Goal: Book appointment/travel/reservation

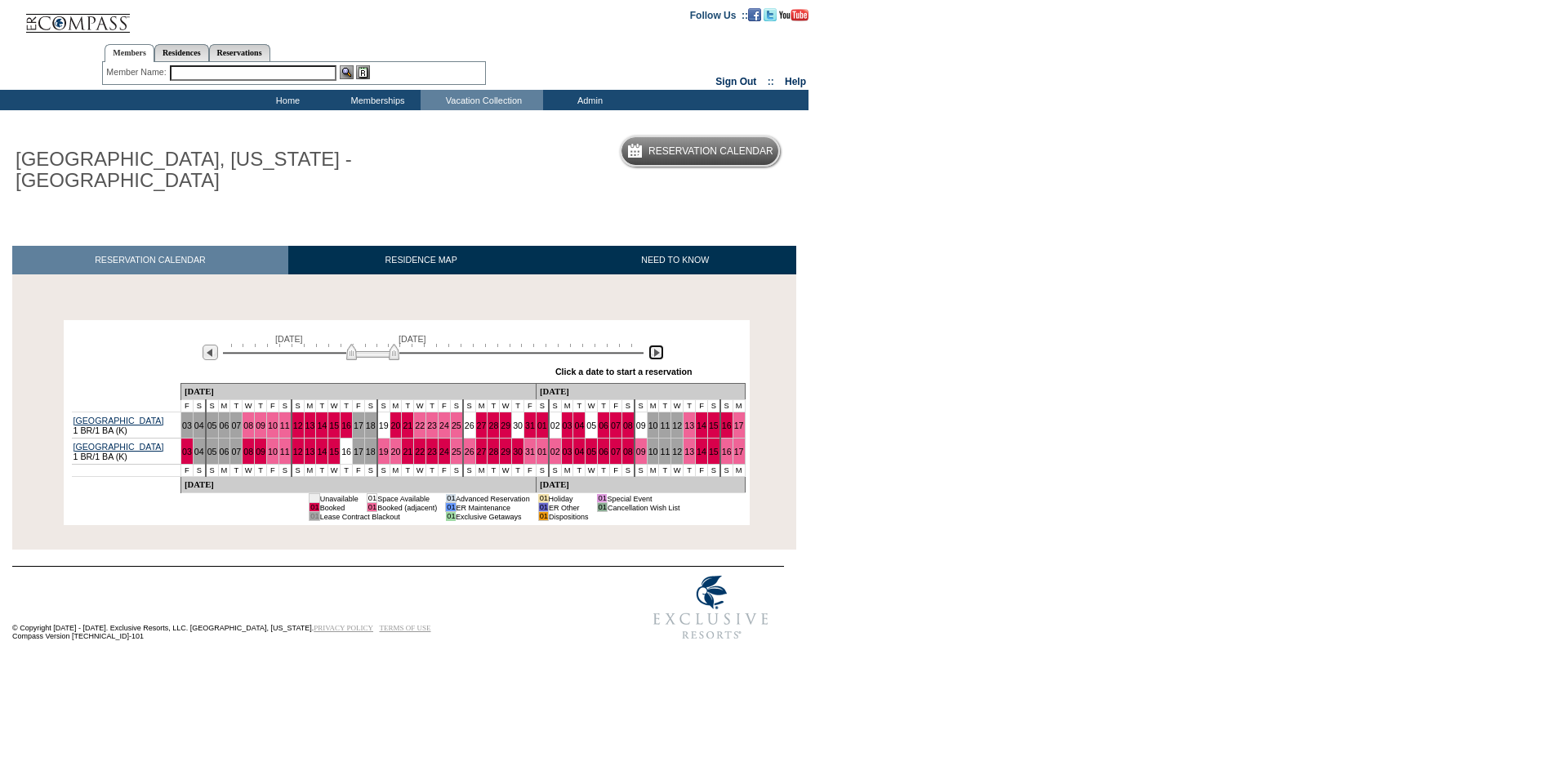
click at [655, 353] on img at bounding box center [655, 351] width 15 height 15
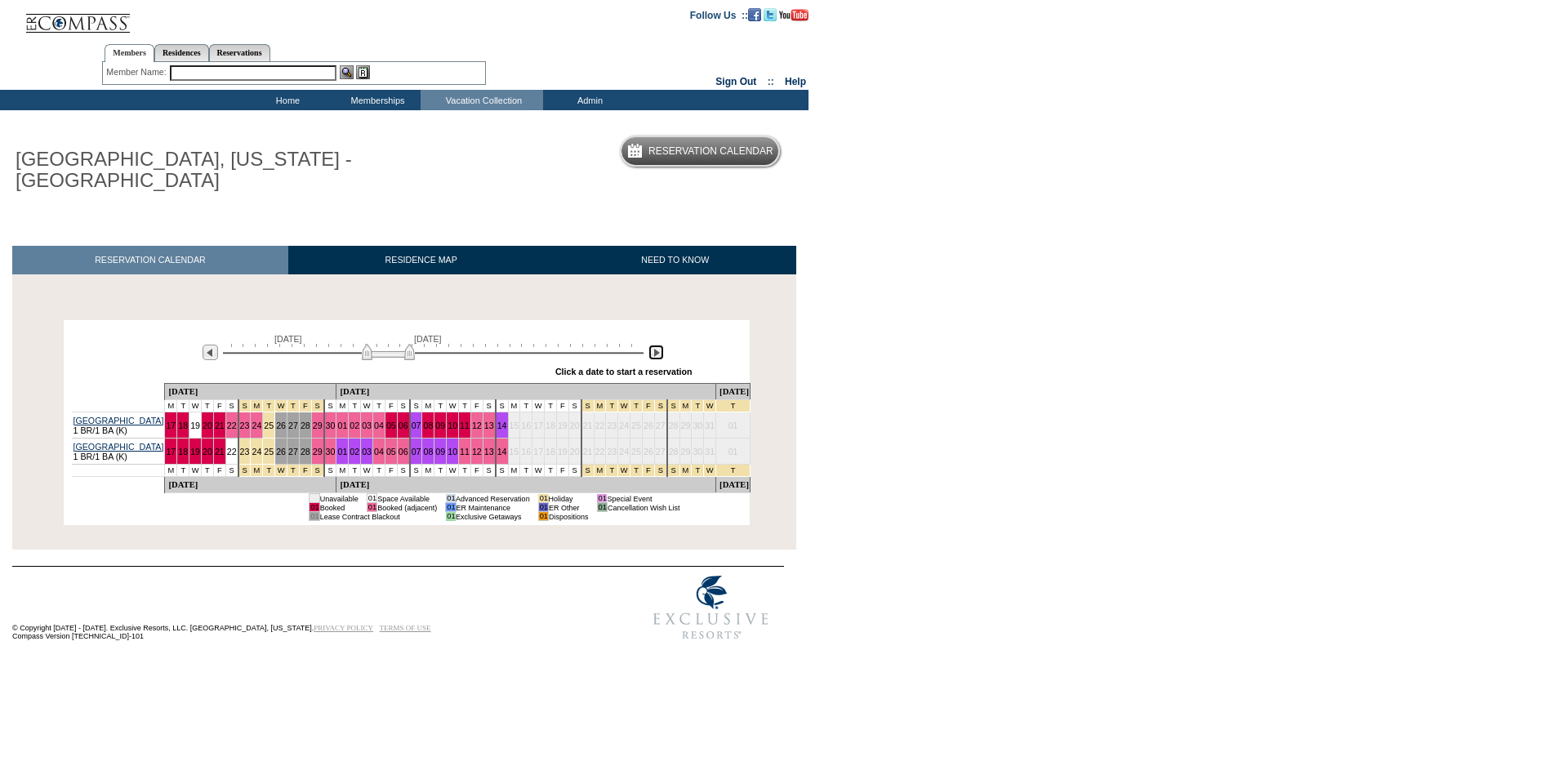
click at [655, 353] on img at bounding box center [655, 351] width 15 height 15
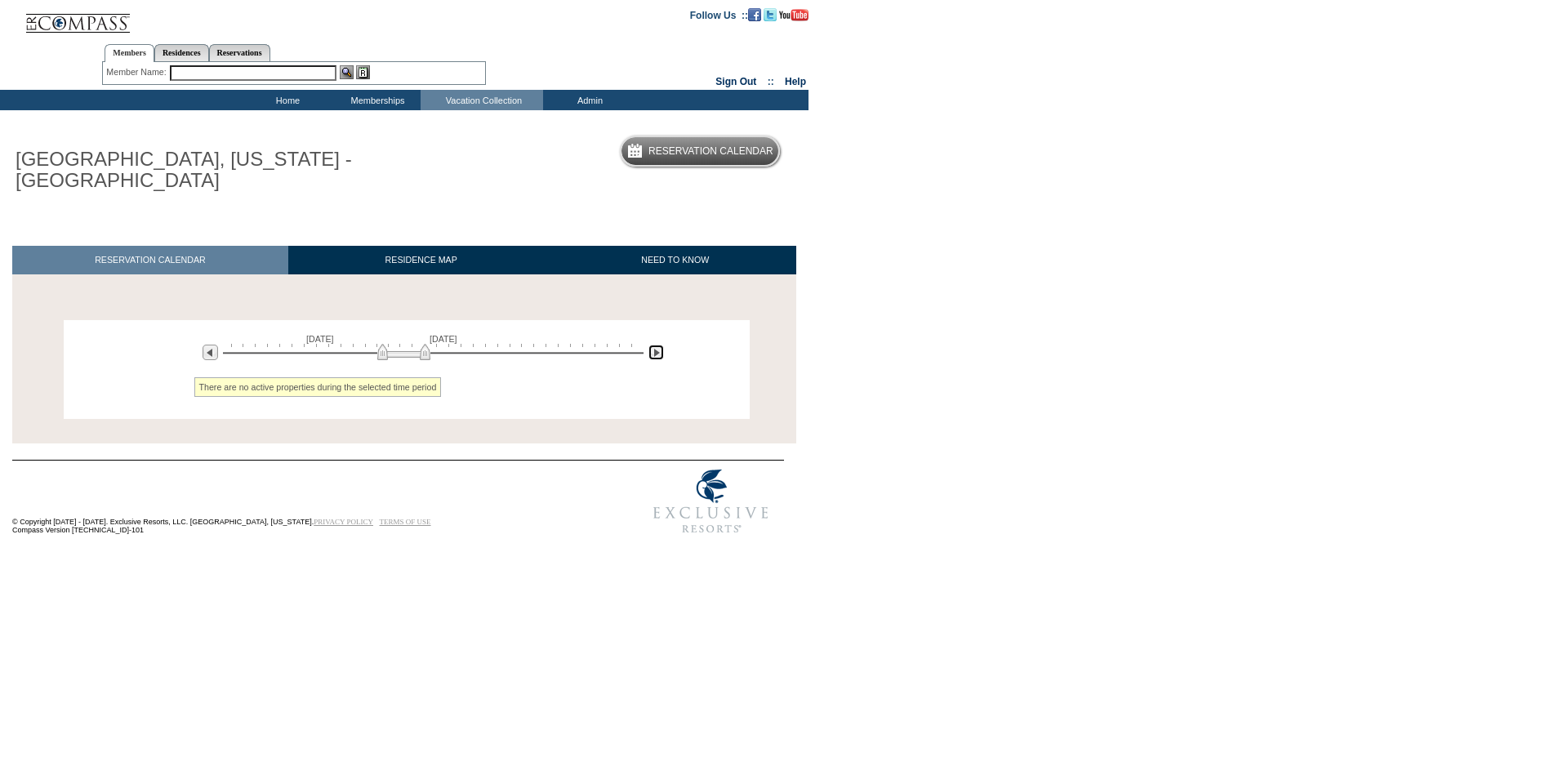
click at [655, 353] on img at bounding box center [655, 351] width 15 height 15
click at [215, 358] on img at bounding box center [210, 351] width 15 height 15
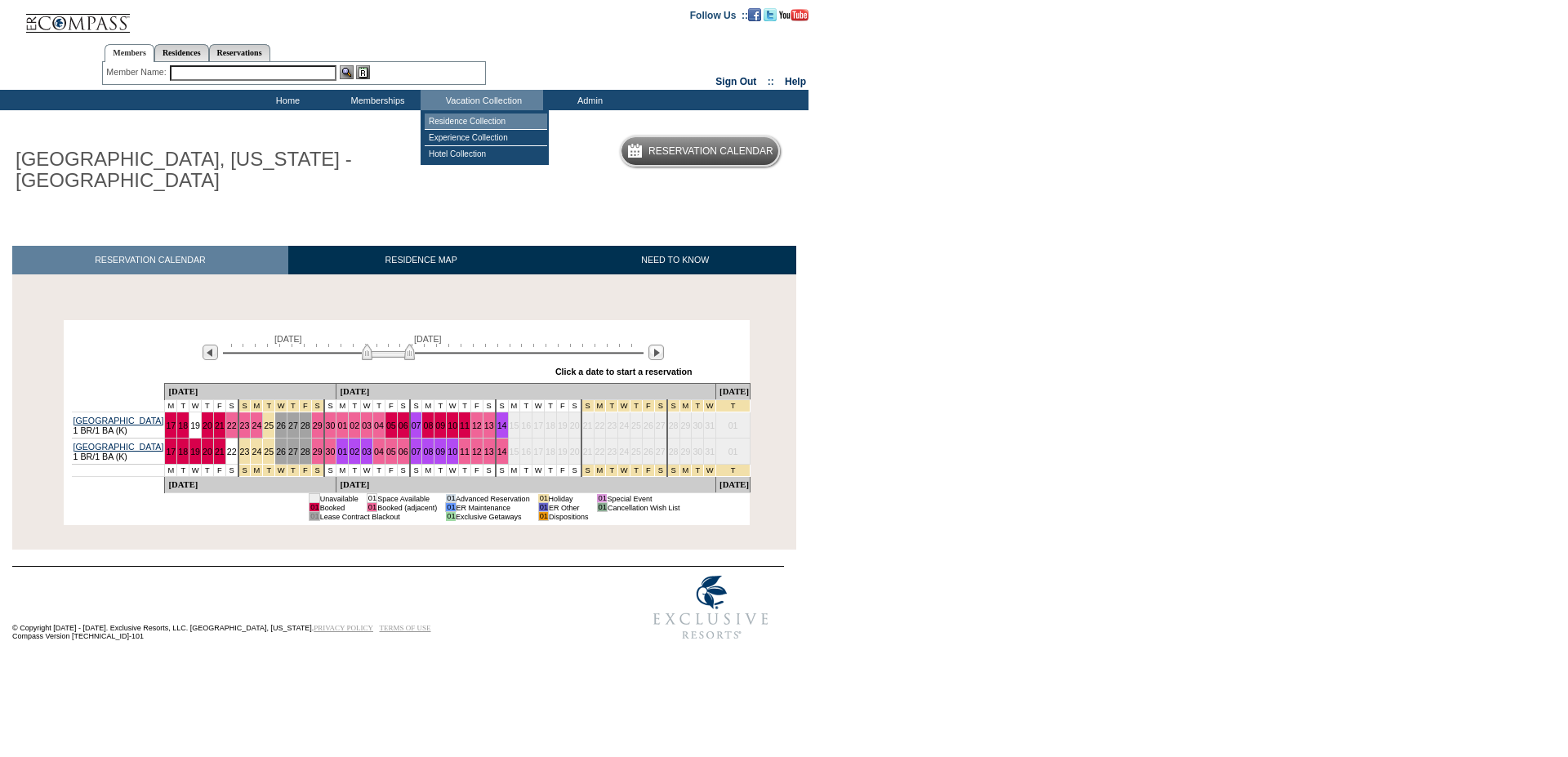
click at [462, 121] on td "Residence Collection" at bounding box center [486, 122] width 123 height 16
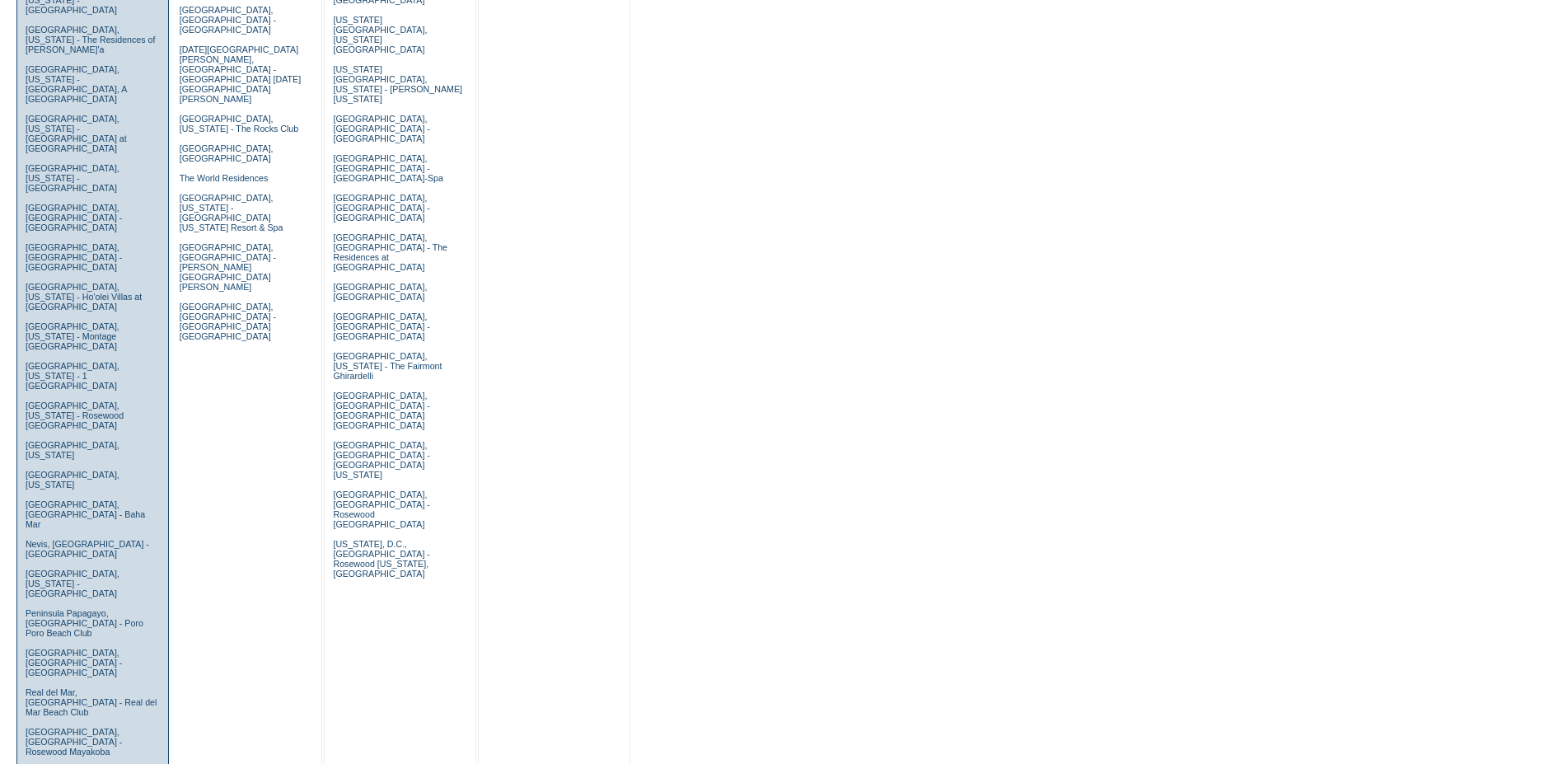
scroll to position [757, 0]
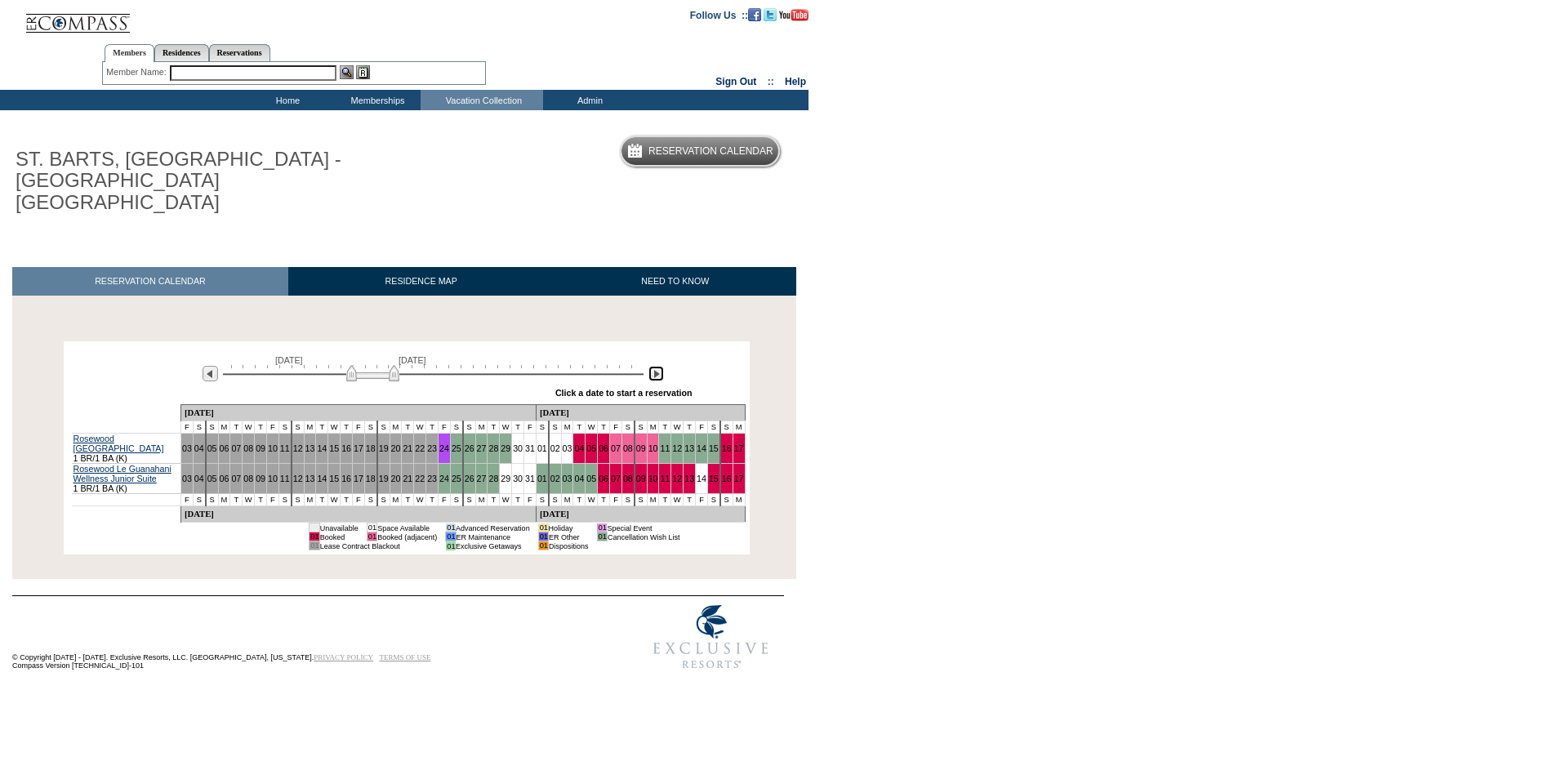
click at [656, 366] on img at bounding box center [655, 373] width 15 height 15
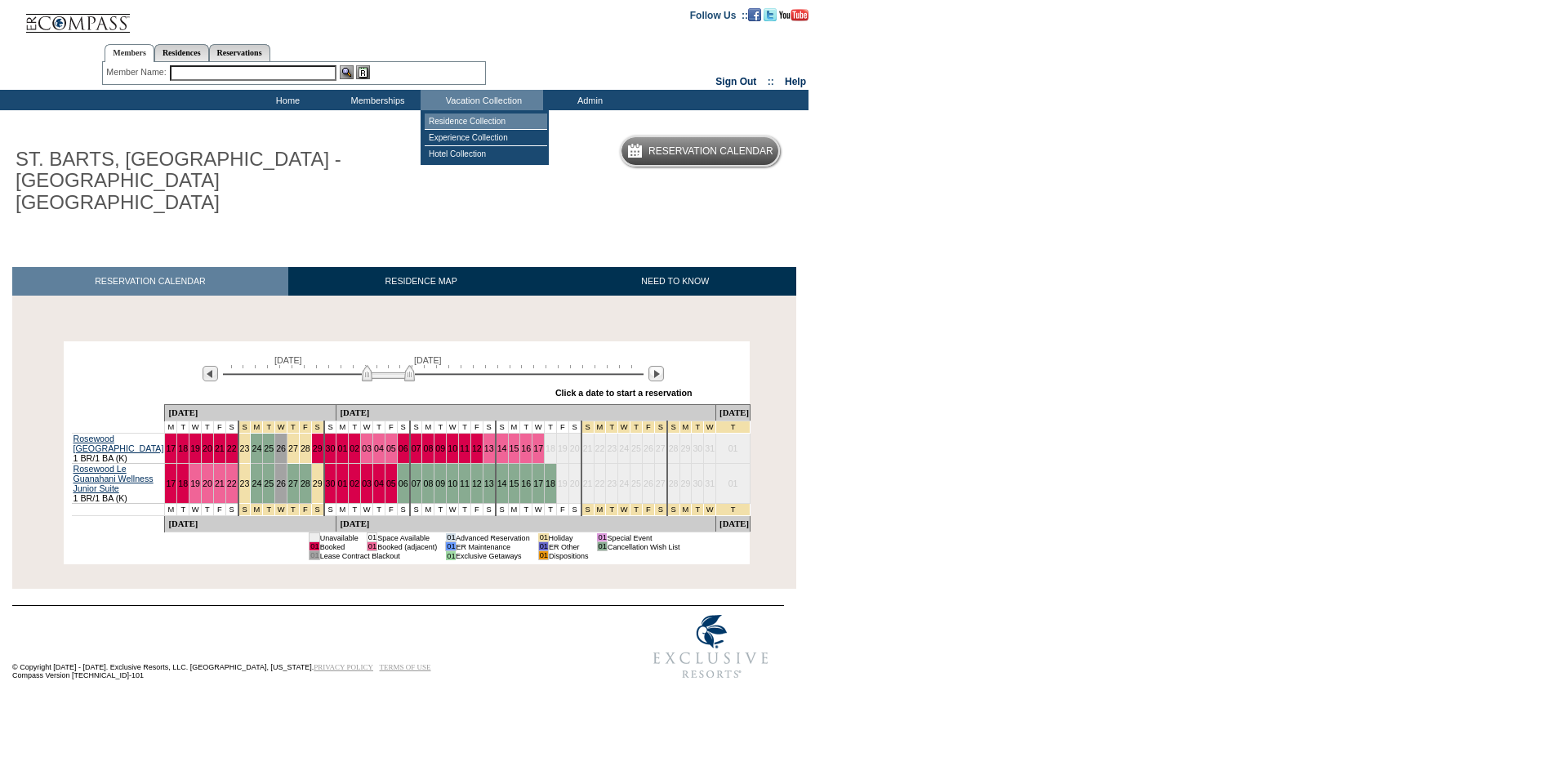
click at [467, 119] on td "Residence Collection" at bounding box center [486, 122] width 123 height 16
